Goal: Task Accomplishment & Management: Use online tool/utility

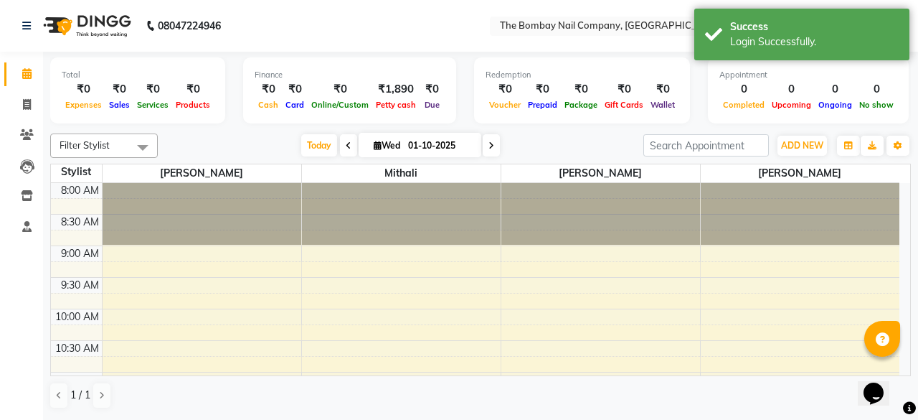
click at [496, 123] on div "Redemption ₹0 Voucher ₹0 Prepaid ₹0 Package ₹0 Gift Cards ₹0 Wallet" at bounding box center [582, 90] width 216 height 66
click at [397, 83] on div "₹1,890" at bounding box center [395, 89] width 47 height 17
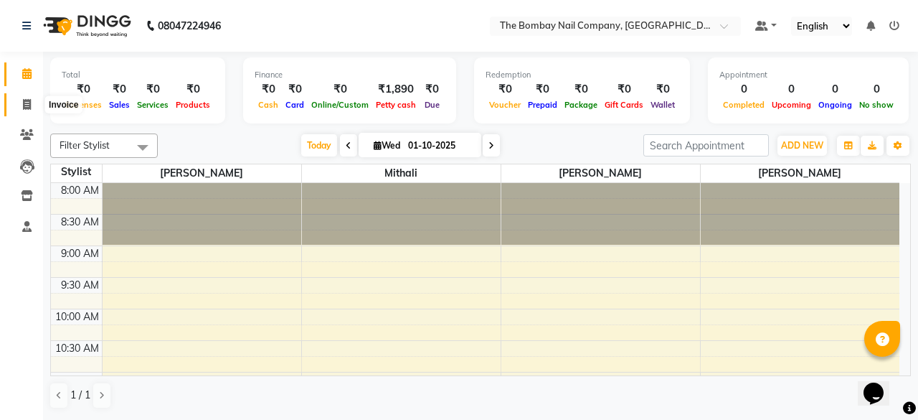
click at [24, 108] on icon at bounding box center [27, 104] width 8 height 11
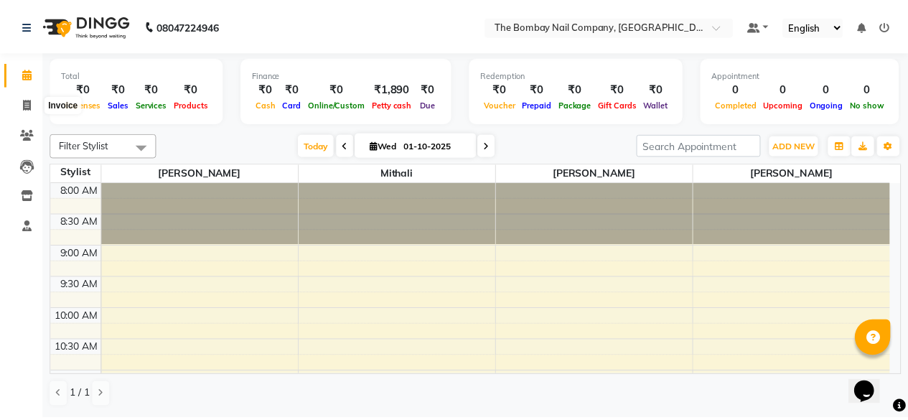
select select "9028"
select select "service"
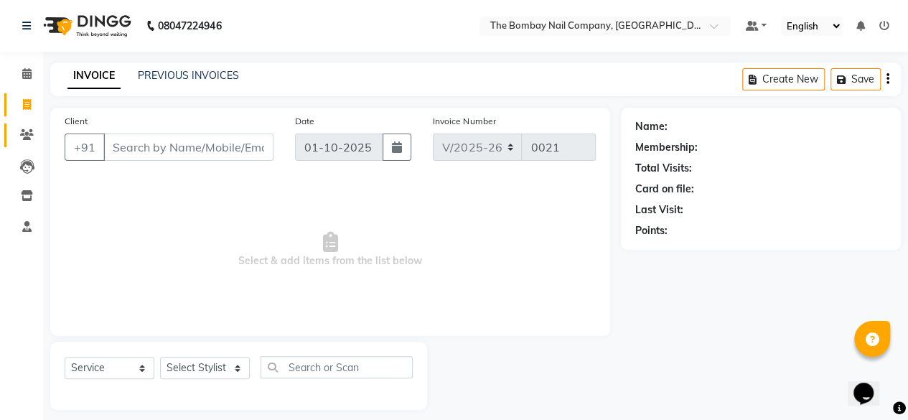
click at [20, 146] on link "Clients" at bounding box center [21, 135] width 34 height 24
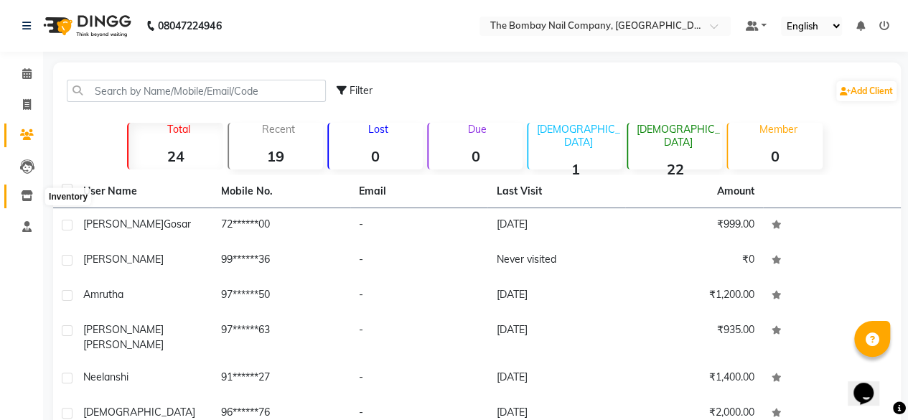
click at [32, 197] on icon at bounding box center [27, 195] width 12 height 11
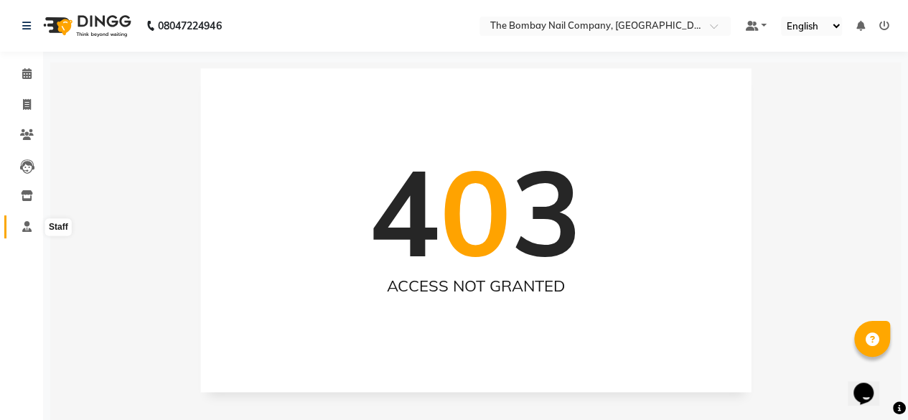
click at [30, 229] on icon at bounding box center [26, 226] width 9 height 11
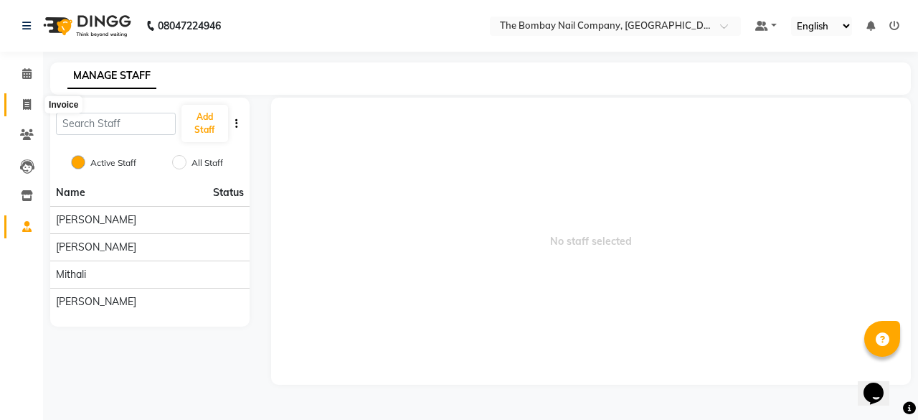
click at [27, 105] on icon at bounding box center [27, 104] width 8 height 11
select select "9028"
select select "service"
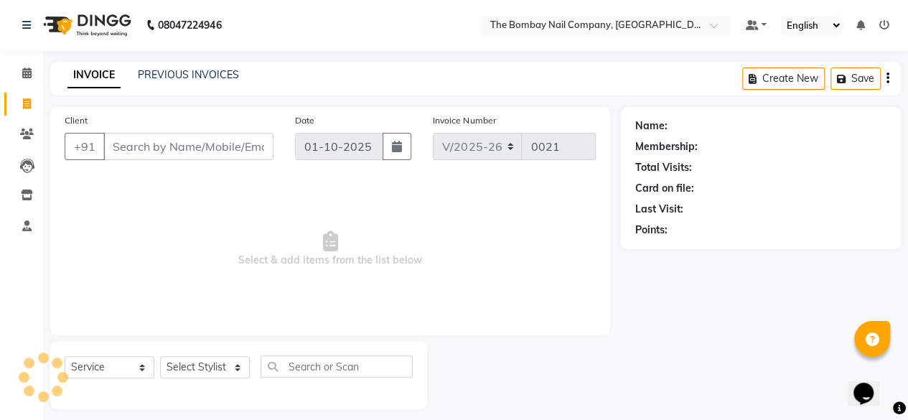
scroll to position [11, 0]
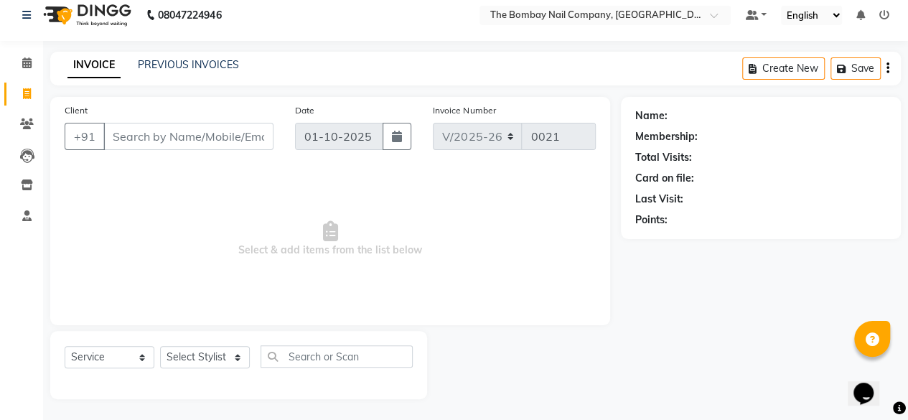
click at [28, 75] on li "Calendar" at bounding box center [21, 63] width 43 height 31
click at [29, 69] on span at bounding box center [26, 63] width 25 height 17
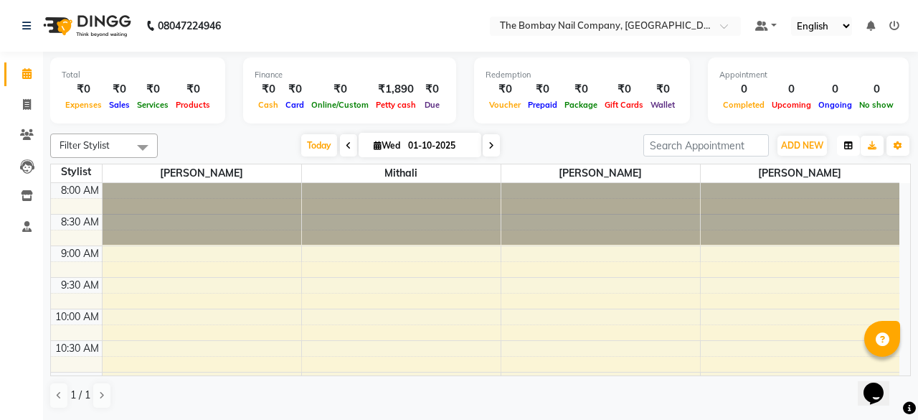
click at [842, 143] on button "button" at bounding box center [848, 146] width 23 height 20
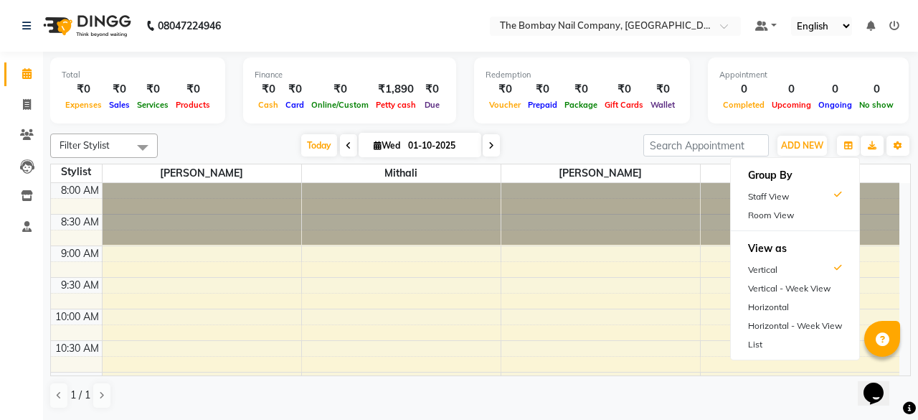
click at [573, 141] on div "[DATE] [DATE]" at bounding box center [400, 146] width 471 height 22
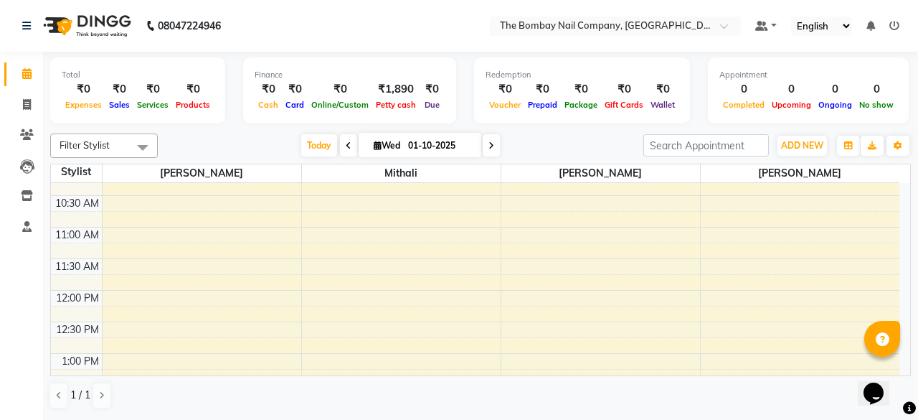
scroll to position [159, 0]
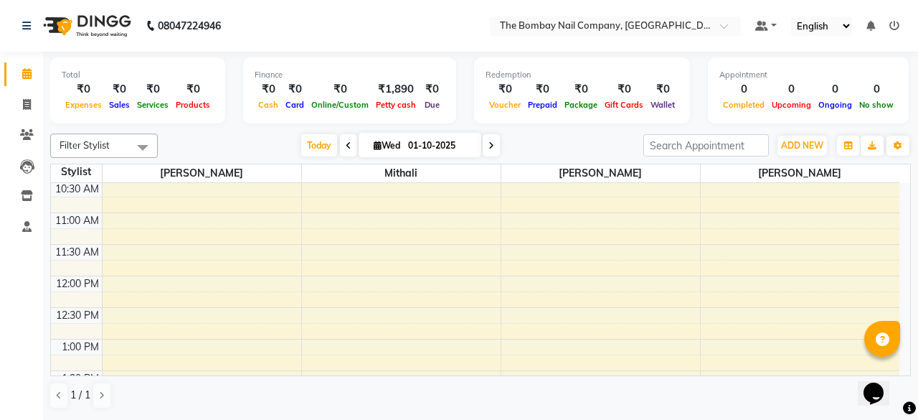
click at [138, 140] on span at bounding box center [142, 146] width 29 height 27
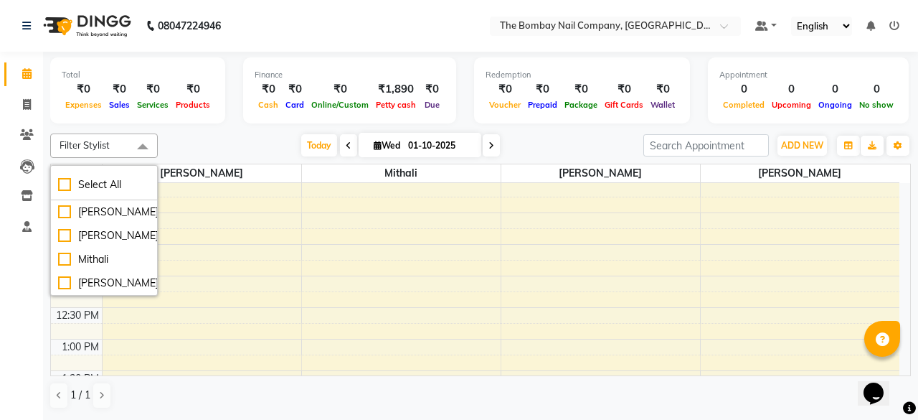
click at [224, 143] on div "[DATE] [DATE]" at bounding box center [400, 146] width 471 height 22
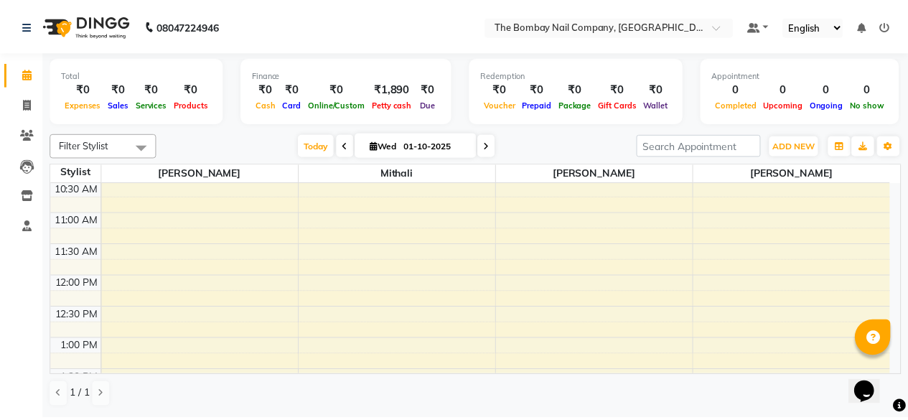
scroll to position [0, 0]
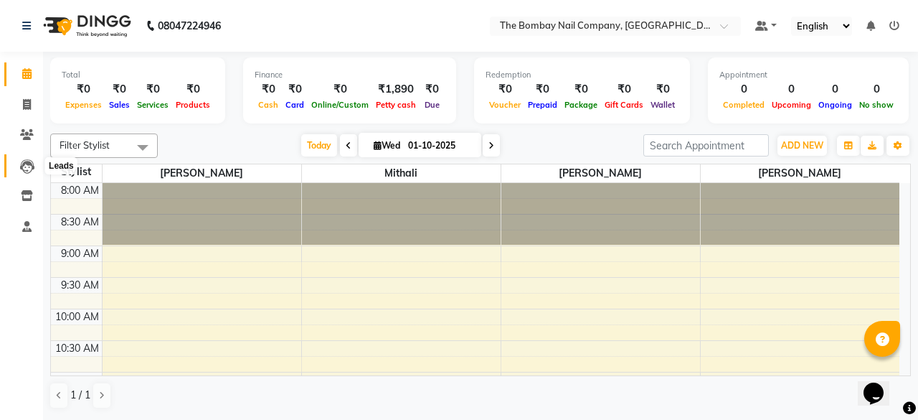
click at [27, 168] on icon at bounding box center [27, 166] width 14 height 14
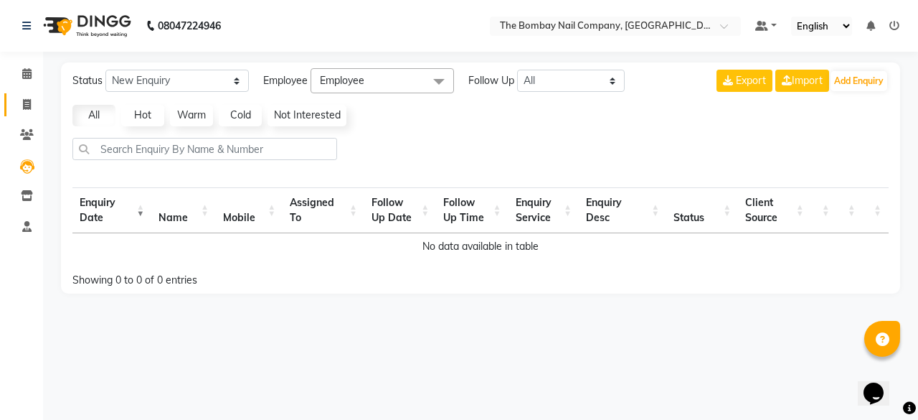
click at [34, 115] on link "Invoice" at bounding box center [21, 105] width 34 height 24
select select "service"
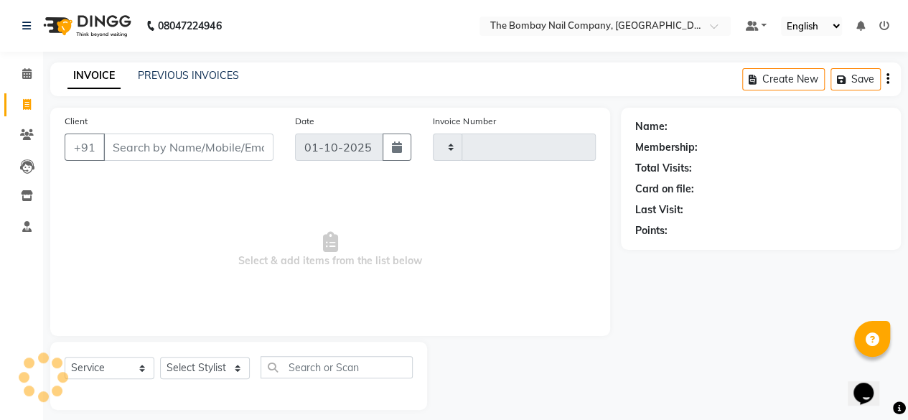
type input "0021"
select select "9028"
